Goal: Task Accomplishment & Management: Manage account settings

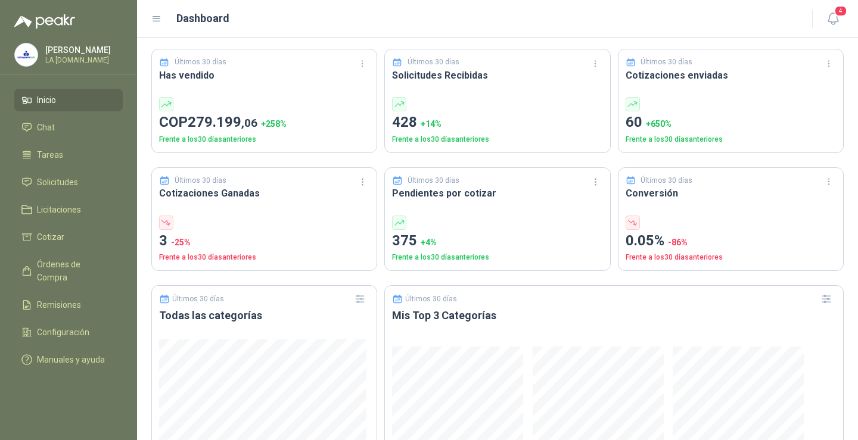
scroll to position [298, 0]
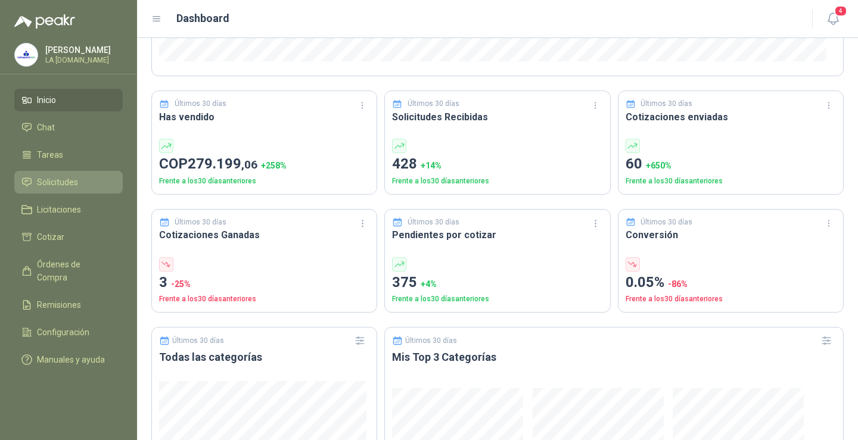
click at [71, 179] on span "Solicitudes" at bounding box center [57, 182] width 41 height 13
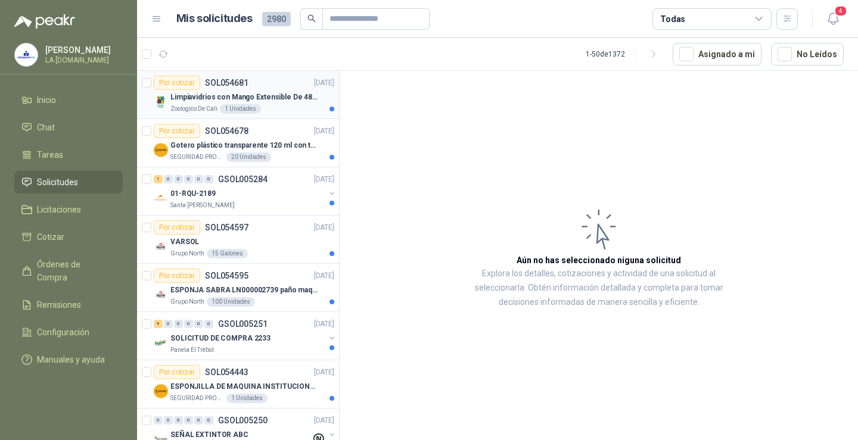
click at [265, 99] on p "Limpiavidrios con Mango Extensible De 48 a 78 cm" at bounding box center [244, 97] width 148 height 11
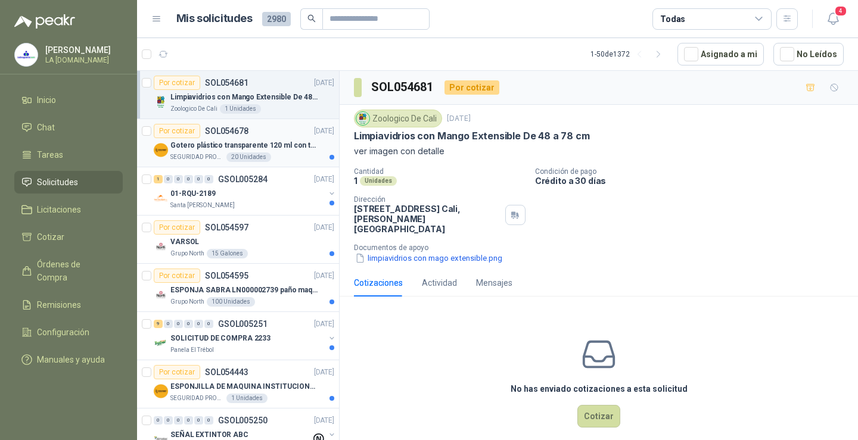
click at [262, 147] on p "Gotero plástico transparente 120 ml con tapa de seguridad" at bounding box center [244, 145] width 148 height 11
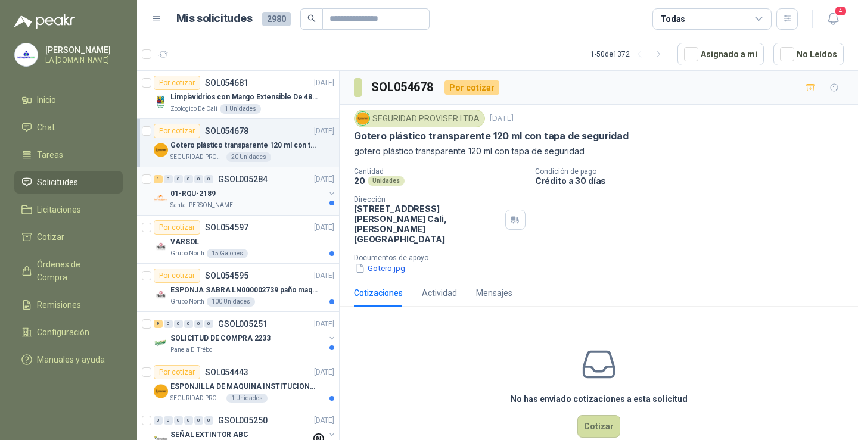
click at [270, 200] on div "01-RQU-2189" at bounding box center [247, 193] width 154 height 14
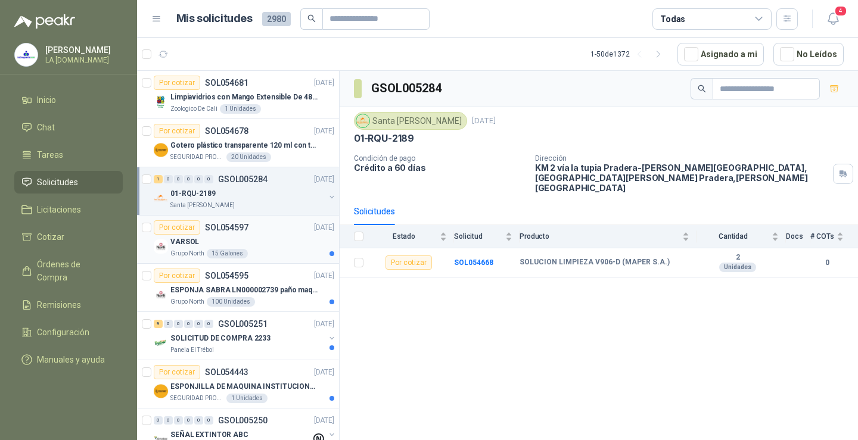
click at [254, 231] on div "Por cotizar SOL054597 [DATE]" at bounding box center [244, 227] width 181 height 14
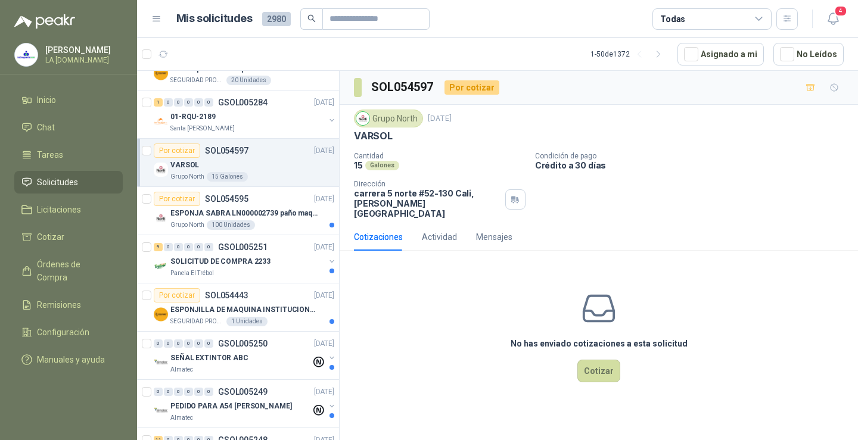
scroll to position [119, 0]
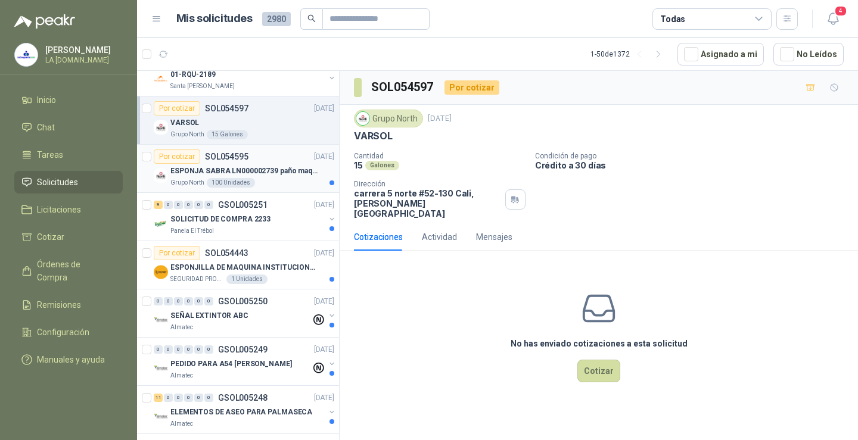
click at [272, 181] on div "Grupo North 100 Unidades" at bounding box center [252, 183] width 164 height 10
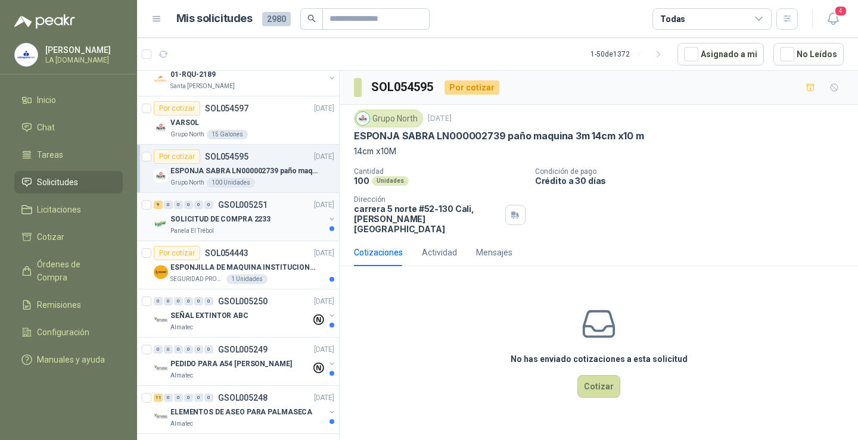
click at [278, 217] on div "SOLICITUD DE COMPRA 2233" at bounding box center [247, 219] width 154 height 14
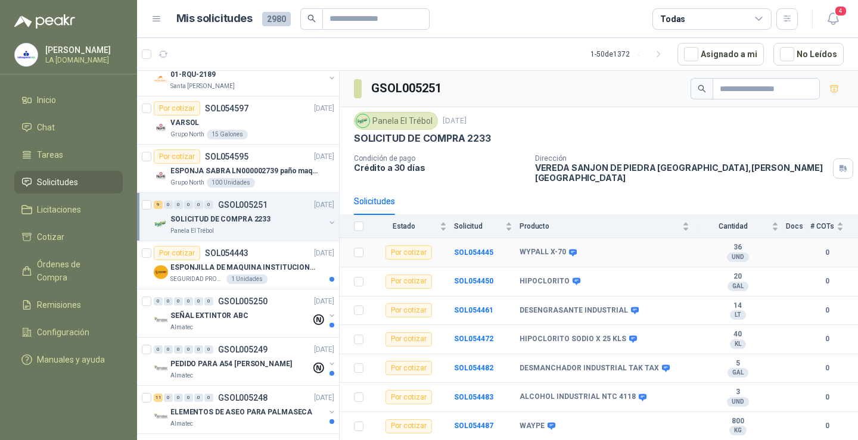
scroll to position [46, 0]
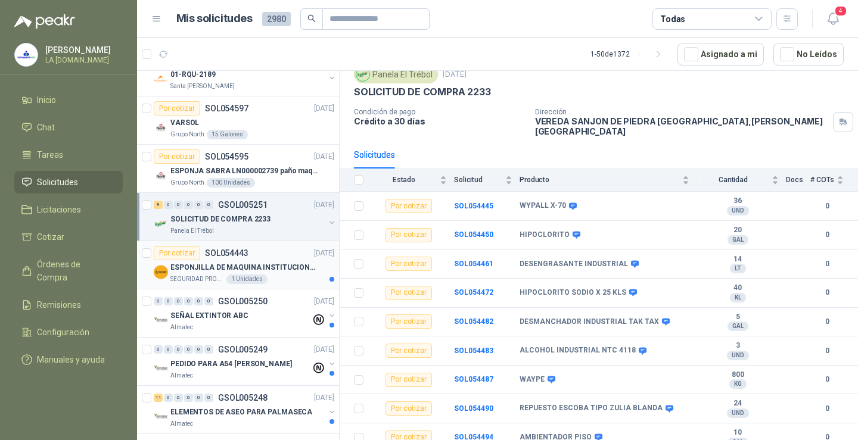
click at [279, 266] on p "ESPONJILLA DE MAQUINA INSTITUCIONAL-NEGRA X 12 UNIDADES" at bounding box center [244, 267] width 148 height 11
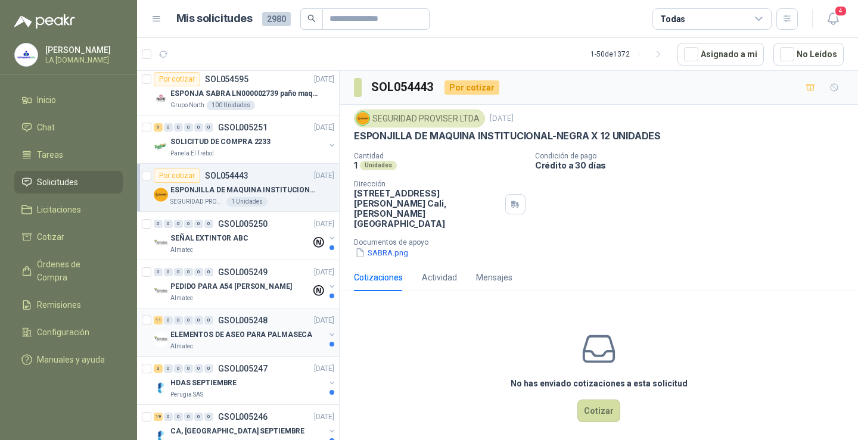
scroll to position [238, 0]
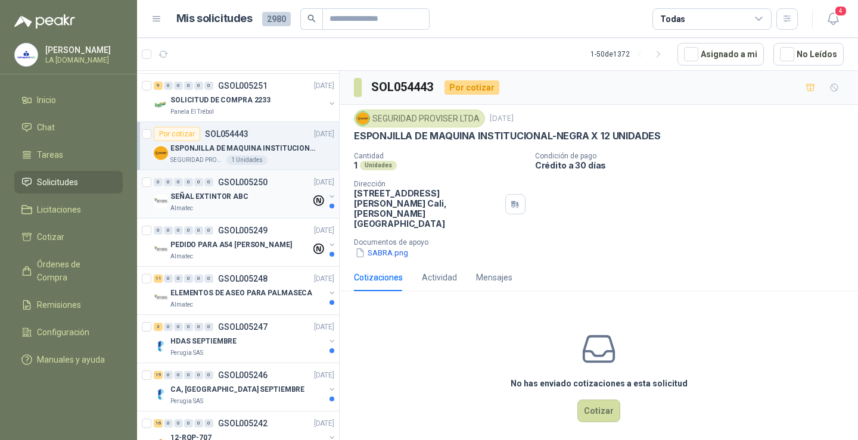
click at [282, 192] on div "SEÑAL EXTINTOR ABC" at bounding box center [240, 196] width 141 height 14
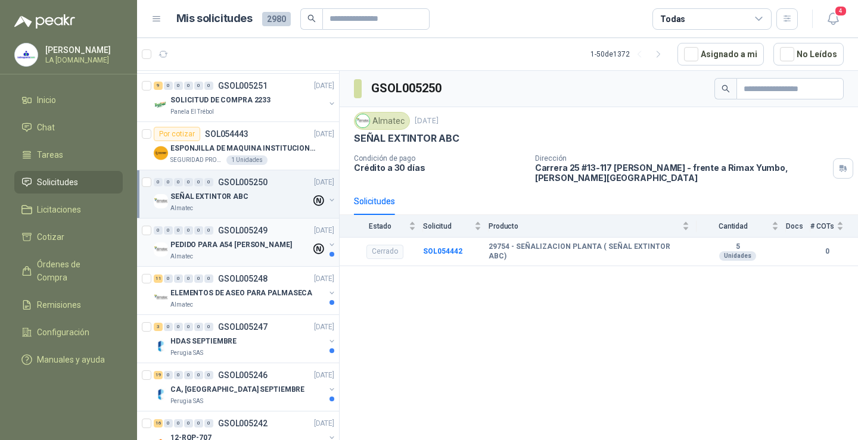
click at [265, 254] on div "Almatec" at bounding box center [240, 257] width 141 height 10
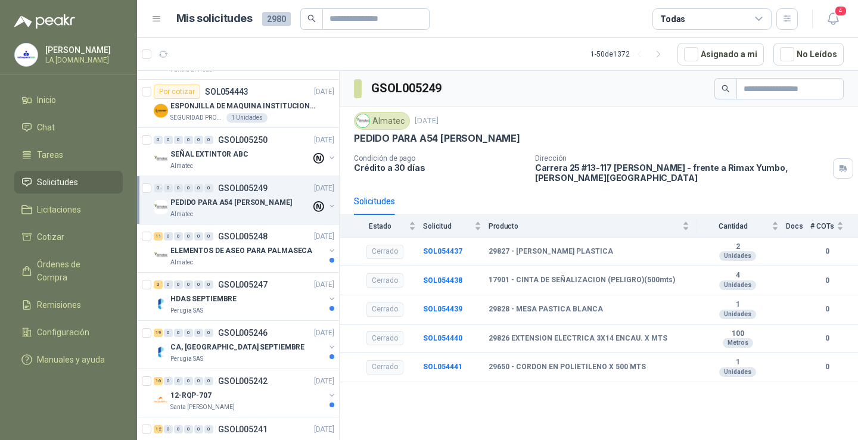
scroll to position [298, 0]
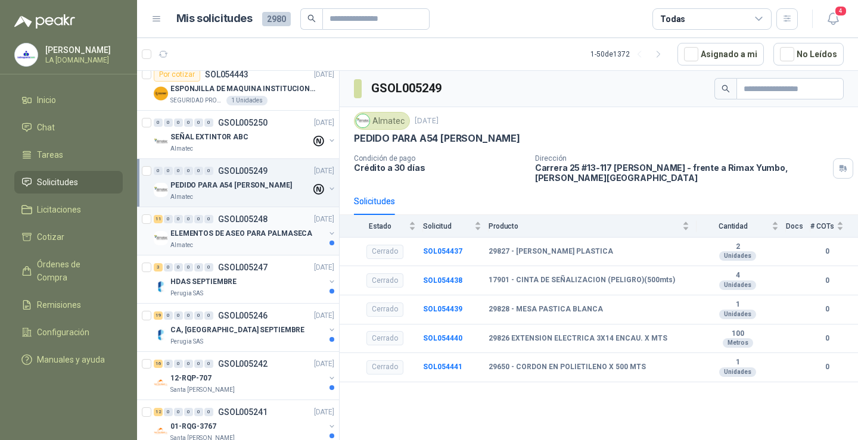
click at [281, 234] on p "ELEMENTOS DE ASEO PARA PALMASECA" at bounding box center [241, 233] width 142 height 11
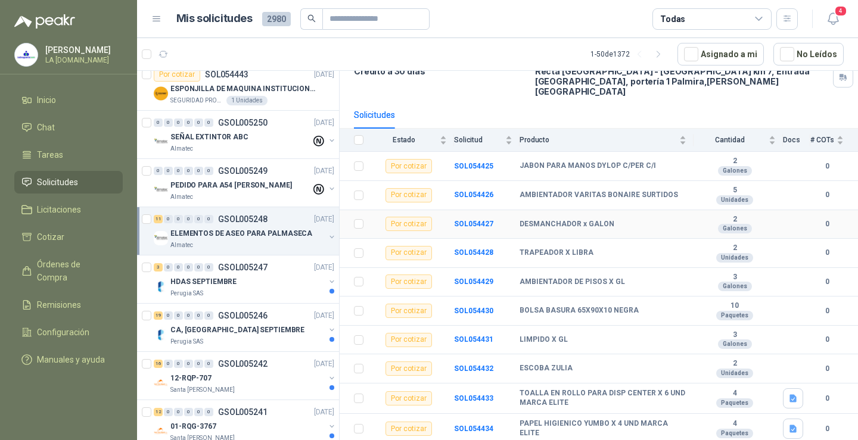
scroll to position [116, 0]
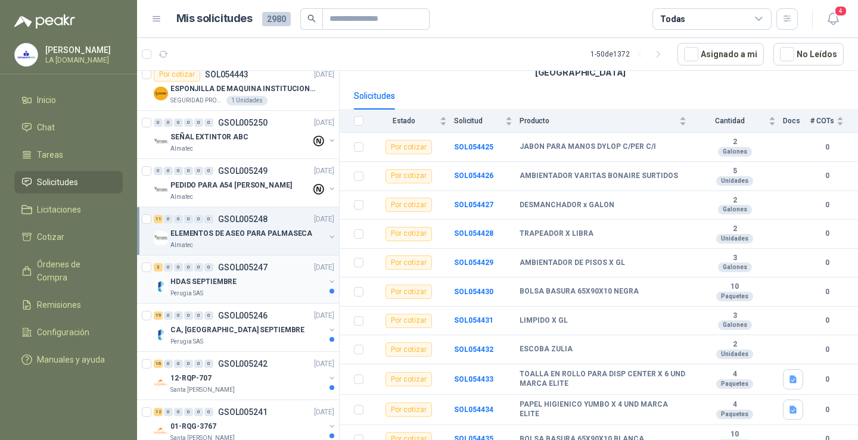
click at [283, 281] on div "HDAS SEPTIEMBRE" at bounding box center [247, 282] width 154 height 14
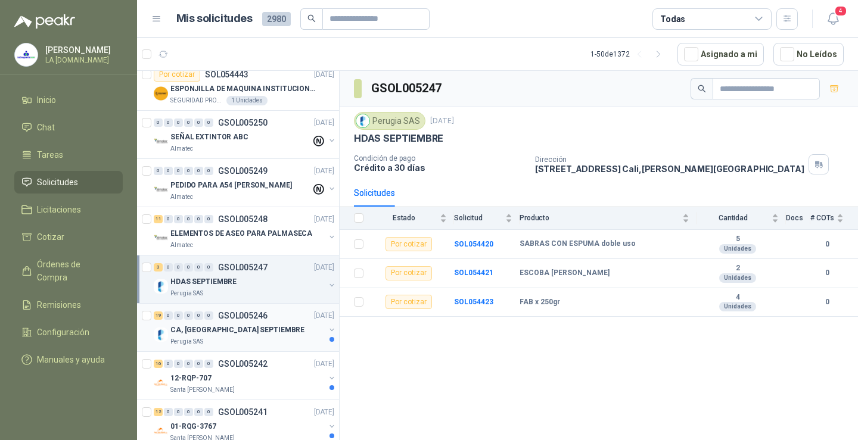
click at [286, 313] on div "19 0 0 0 0 0 GSOL005246 [DATE]" at bounding box center [245, 316] width 183 height 14
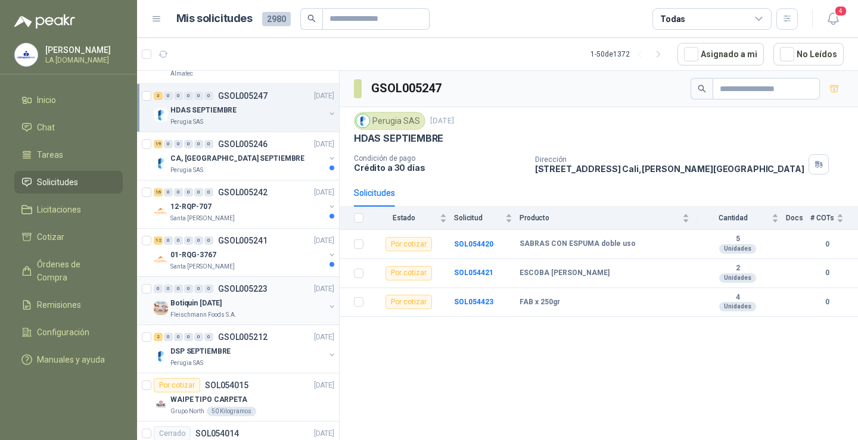
scroll to position [477, 0]
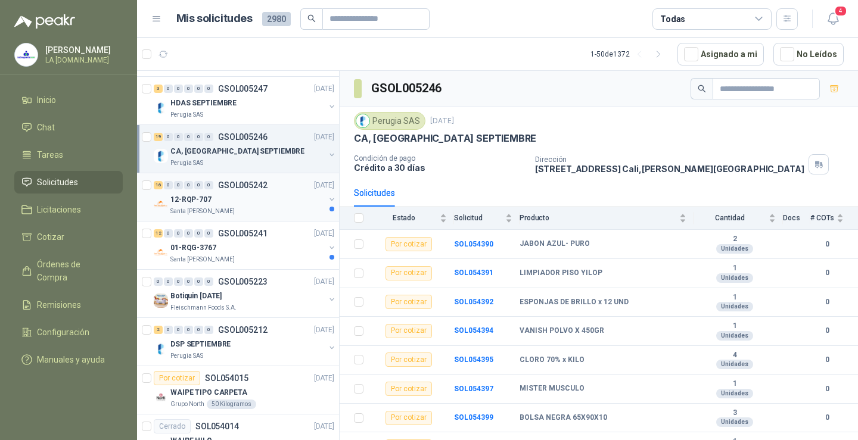
click at [295, 201] on div "12-RQP-707" at bounding box center [247, 199] width 154 height 14
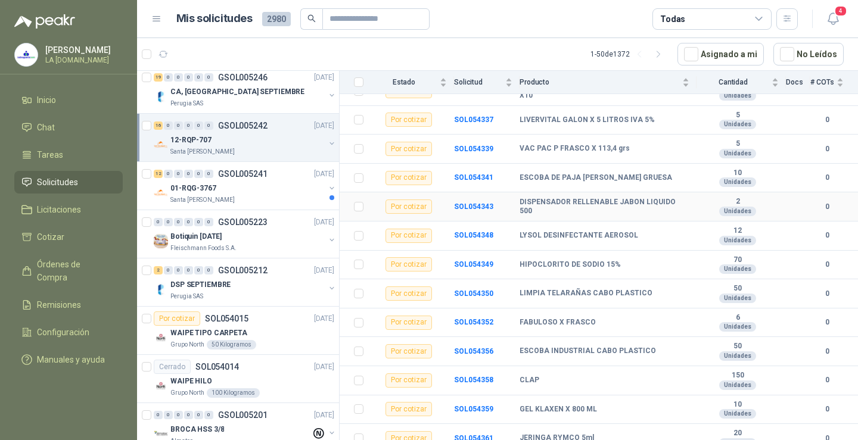
scroll to position [249, 0]
click at [261, 186] on div "01-RQG-3767" at bounding box center [247, 188] width 154 height 14
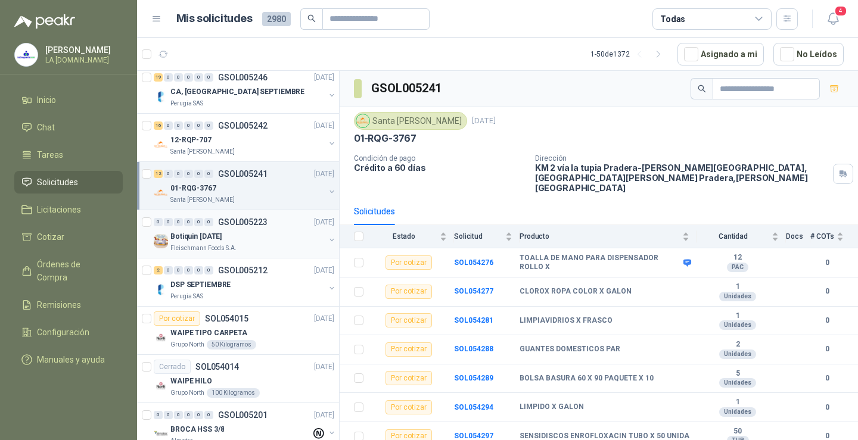
click at [263, 250] on div "Fleischmann Foods S.A." at bounding box center [247, 249] width 154 height 10
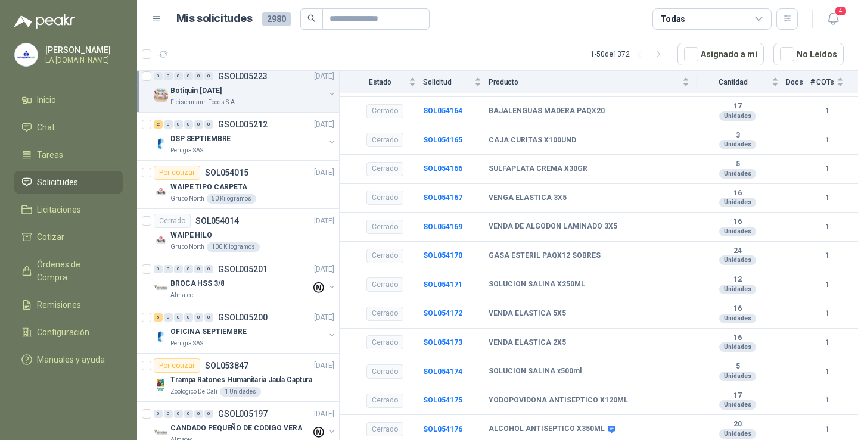
scroll to position [655, 0]
